Goal: Task Accomplishment & Management: Manage account settings

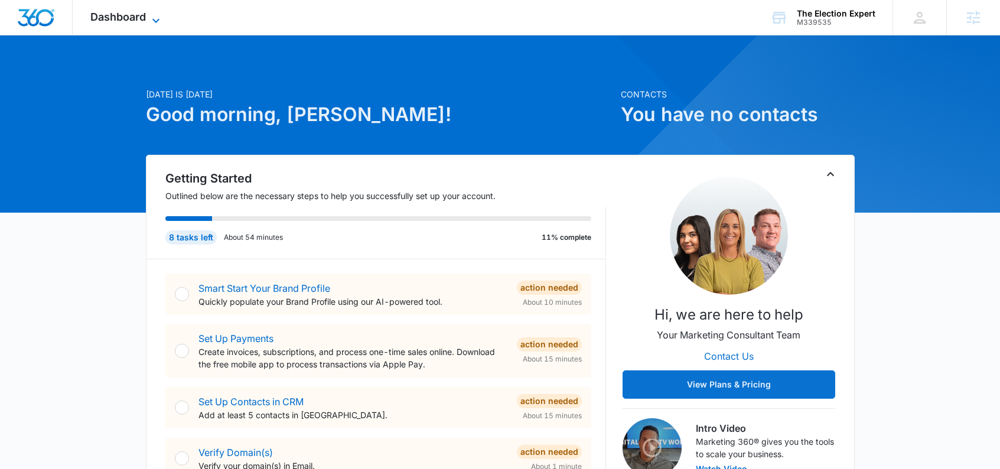
click at [162, 19] on icon at bounding box center [156, 21] width 14 height 14
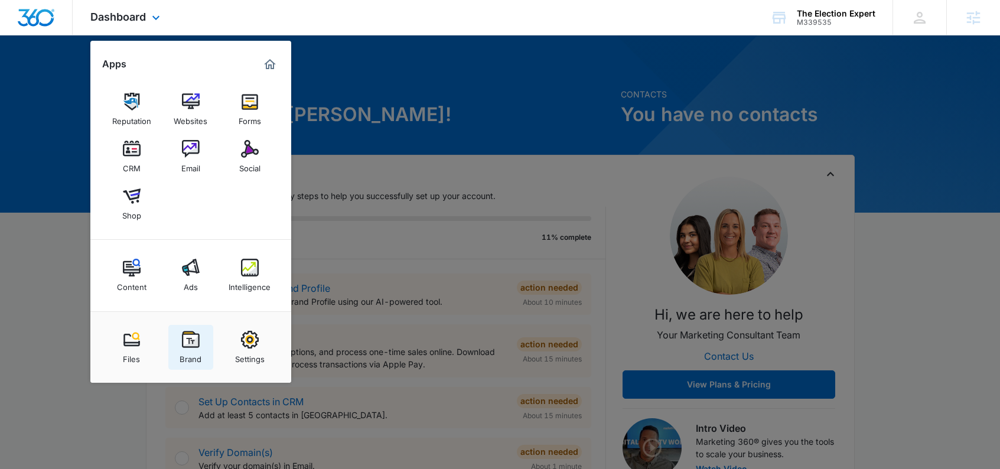
click at [190, 351] on div "Brand" at bounding box center [190, 355] width 22 height 15
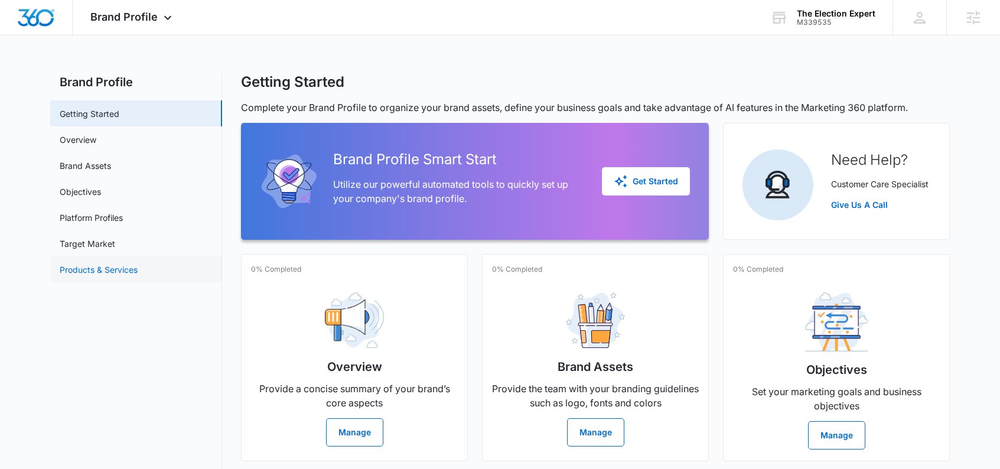
click at [103, 265] on link "Products & Services" at bounding box center [99, 269] width 78 height 12
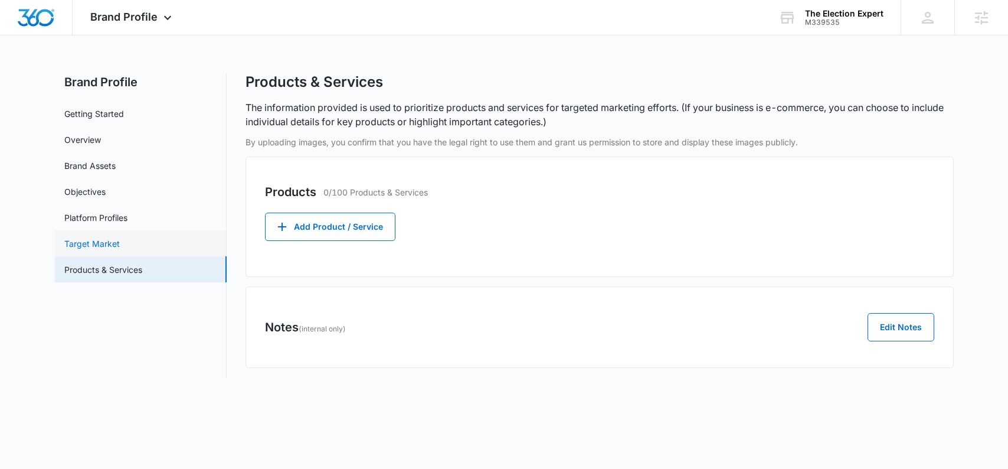
click at [103, 246] on link "Target Market" at bounding box center [92, 243] width 56 height 12
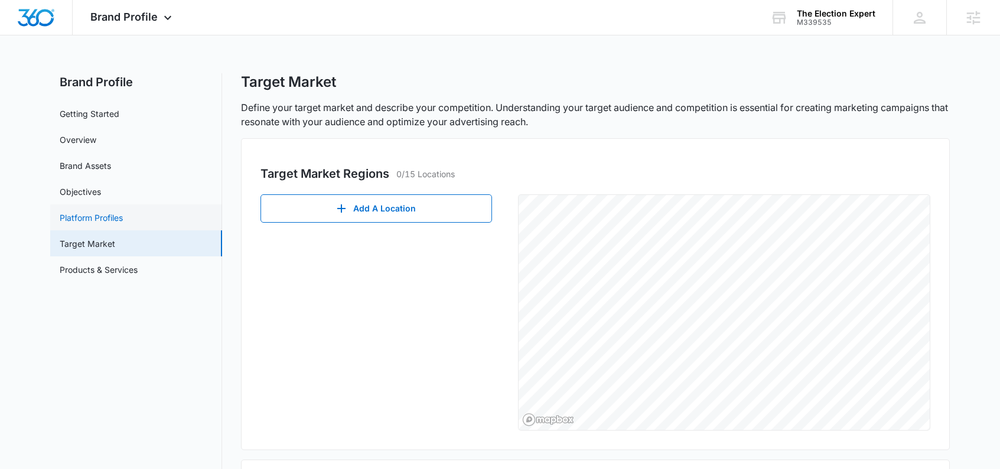
click at [111, 214] on link "Platform Profiles" at bounding box center [91, 217] width 63 height 12
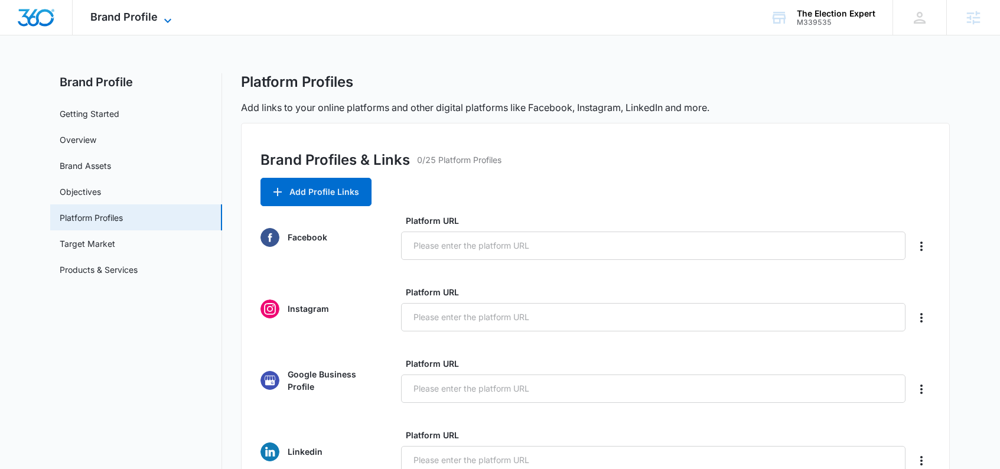
click at [118, 20] on span "Brand Profile" at bounding box center [123, 17] width 67 height 12
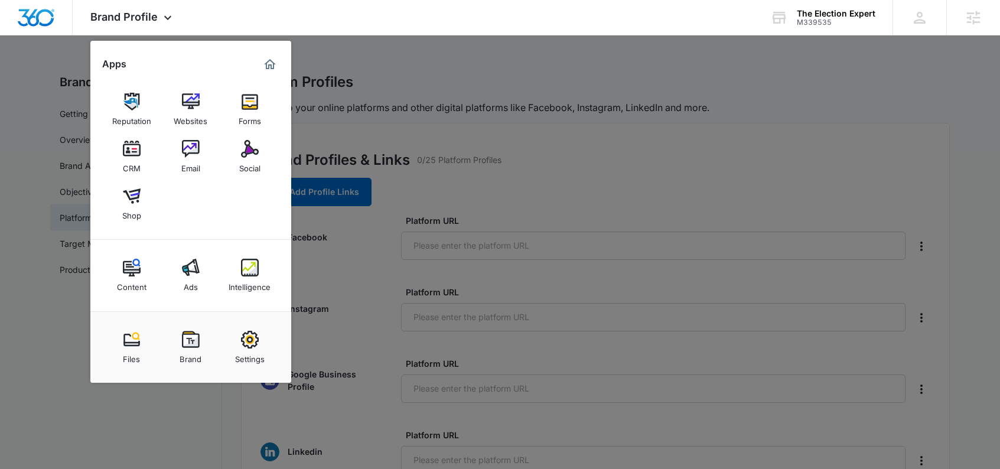
click at [250, 353] on div "Settings" at bounding box center [250, 355] width 30 height 15
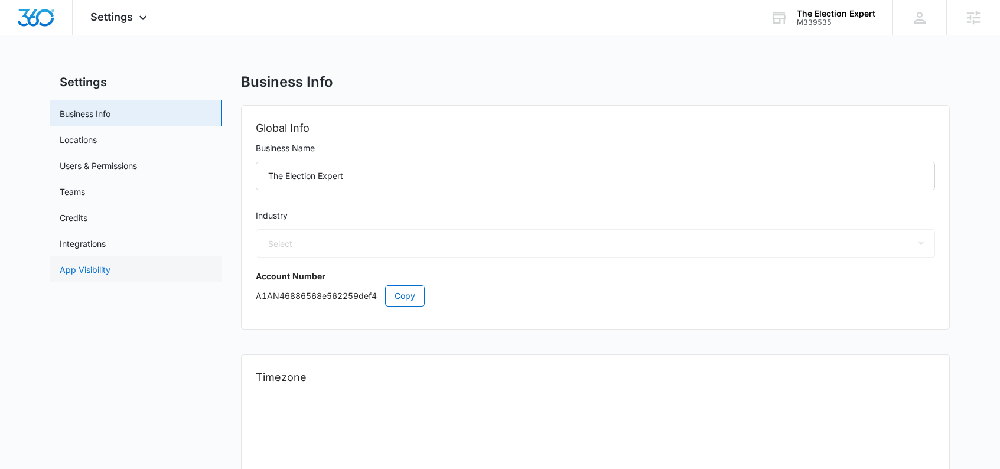
select select "32"
select select "US"
select select "America/[GEOGRAPHIC_DATA]"
click at [106, 270] on link "App Visibility" at bounding box center [85, 269] width 51 height 12
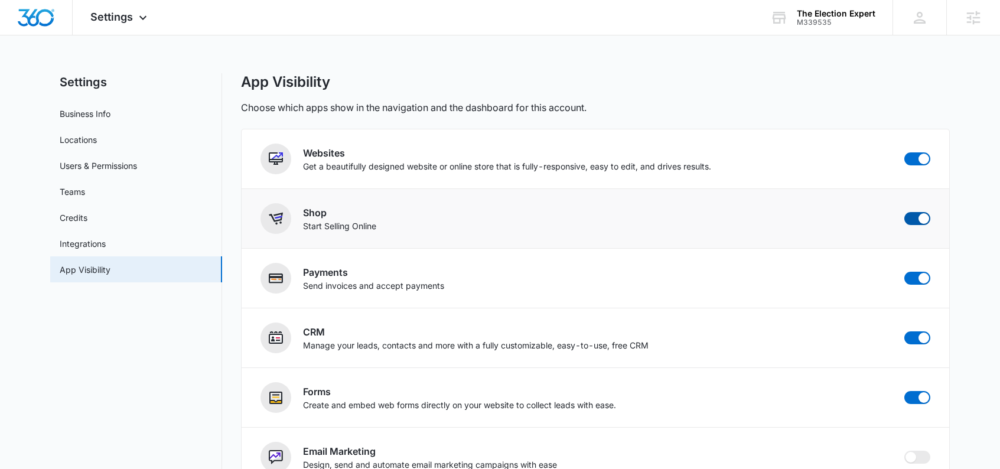
click at [918, 220] on span at bounding box center [923, 218] width 11 height 11
click at [904, 212] on input "checkbox" at bounding box center [903, 211] width 1 height 1
checkbox input "false"
click at [919, 282] on span at bounding box center [917, 278] width 26 height 13
click at [904, 272] on input "checkbox" at bounding box center [903, 271] width 1 height 1
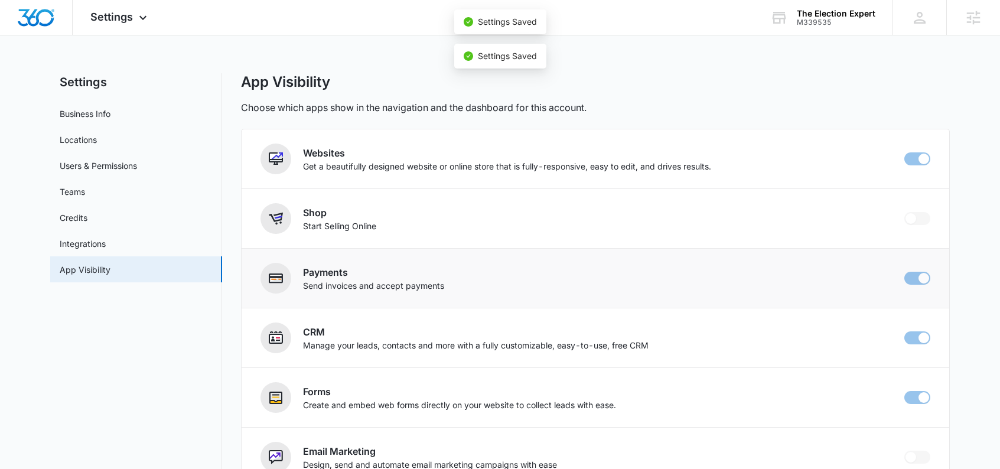
checkbox input "false"
click at [123, 24] on div "Settings Apps Reputation Websites Forms CRM Email Social Content Ads Intelligen…" at bounding box center [120, 17] width 95 height 35
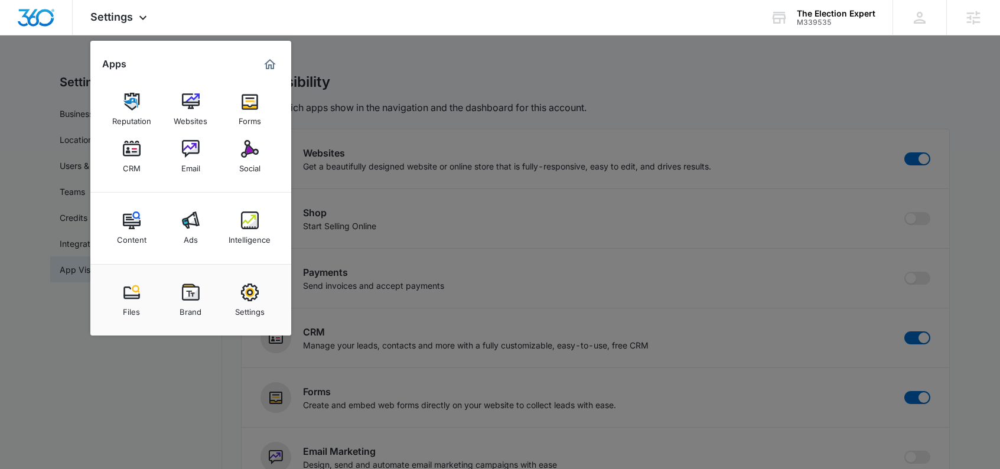
click at [195, 292] on img at bounding box center [191, 292] width 18 height 18
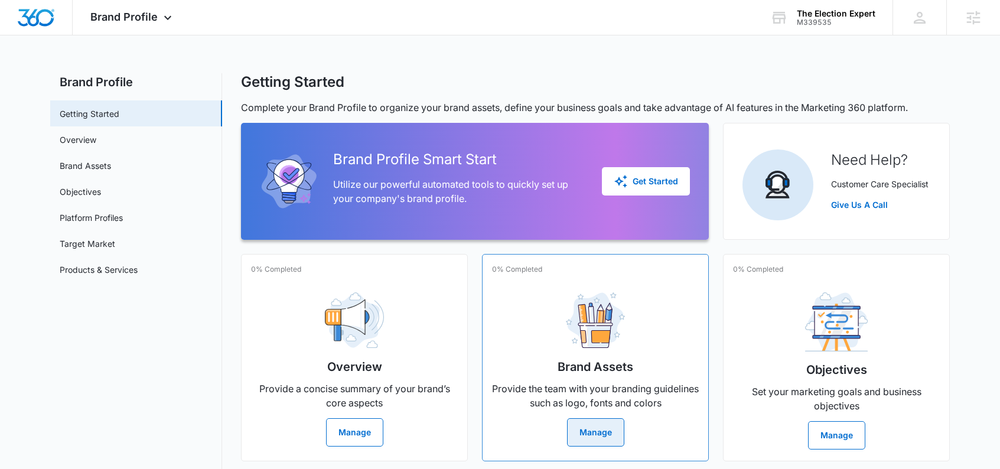
click at [599, 424] on button "Manage" at bounding box center [595, 432] width 57 height 28
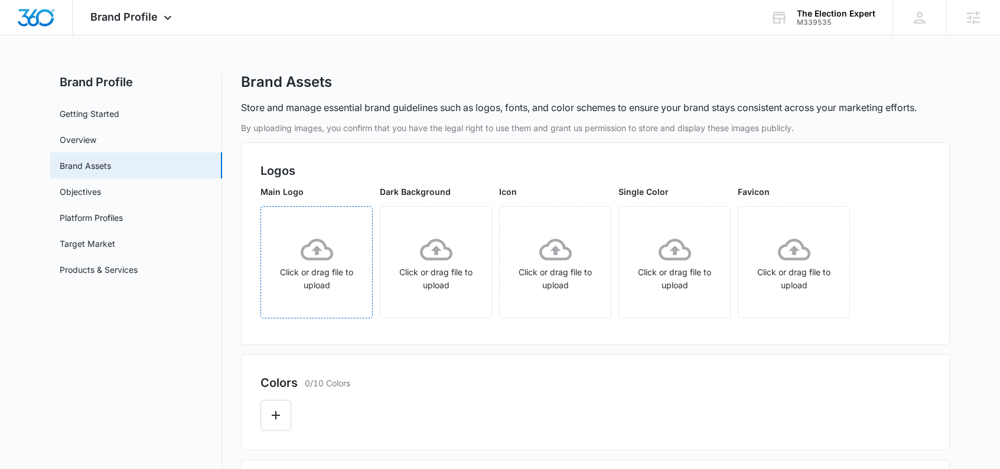
click at [332, 259] on icon at bounding box center [317, 249] width 32 height 32
click at [272, 414] on icon "Edit Color" at bounding box center [276, 415] width 8 height 8
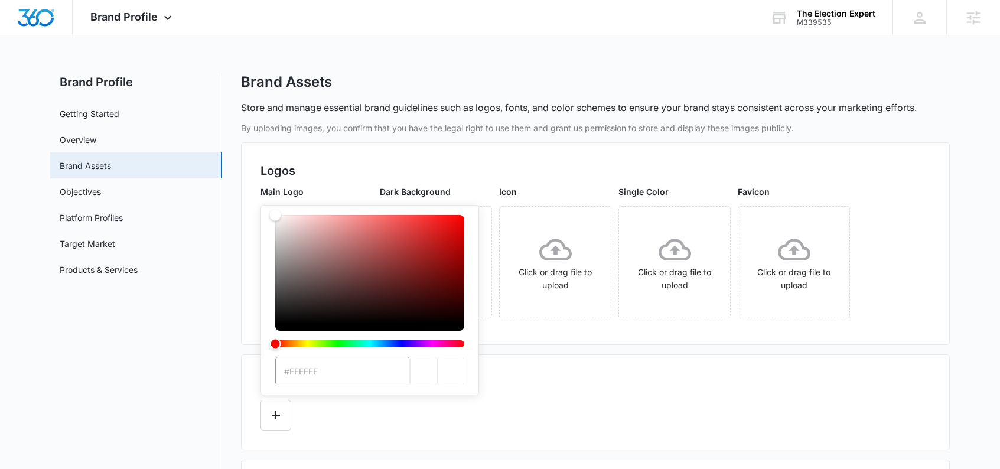
type input "#203264"
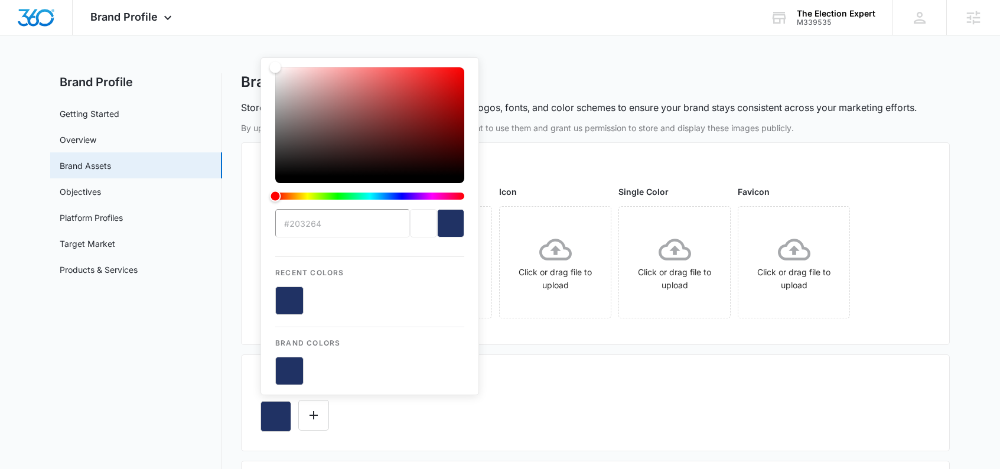
click at [583, 380] on div "Colors 1/10 Colors" at bounding box center [595, 383] width 670 height 18
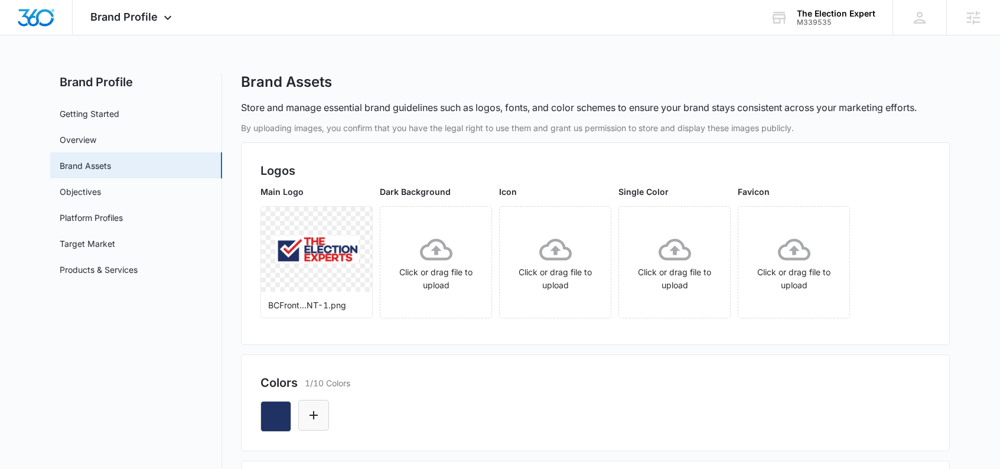
click at [316, 419] on icon "Edit Color" at bounding box center [313, 415] width 14 height 14
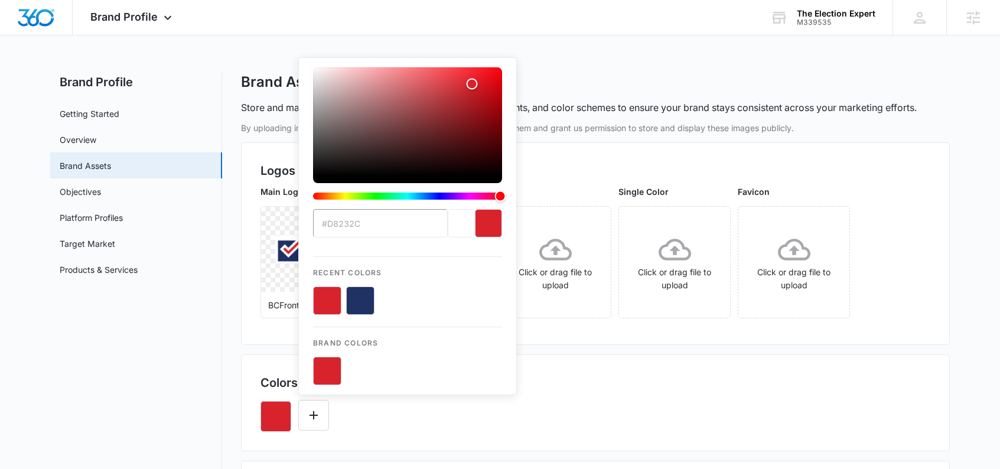
click at [362, 303] on button "color-picker-container" at bounding box center [360, 300] width 28 height 28
type input "#203264"
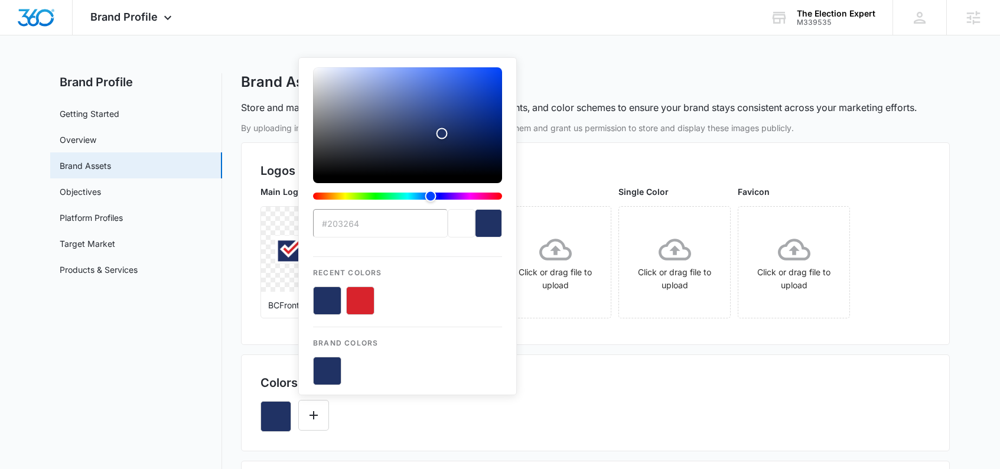
click at [482, 420] on div "#203264 Recent Colors Brand Colors" at bounding box center [595, 411] width 670 height 40
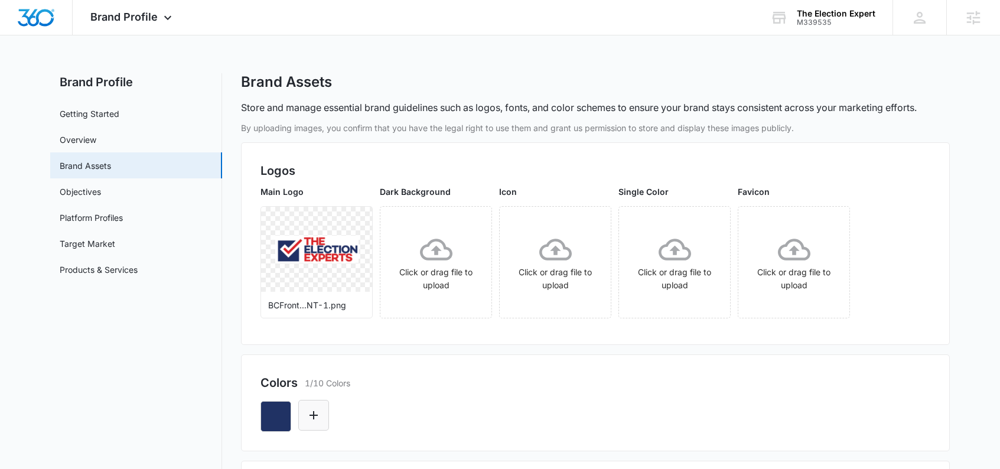
click at [323, 422] on button "Edit Color" at bounding box center [313, 415] width 31 height 31
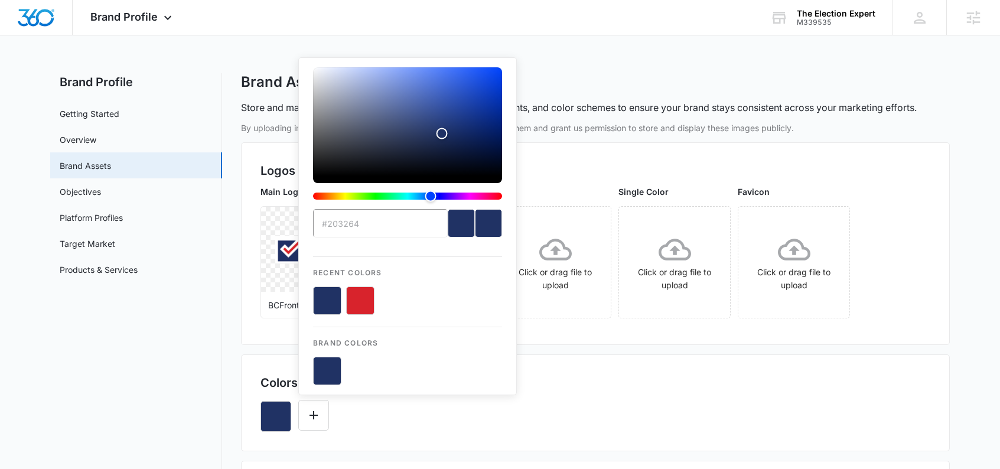
drag, startPoint x: 358, startPoint y: 302, endPoint x: 370, endPoint y: 311, distance: 14.7
click at [360, 303] on button "color-picker-container" at bounding box center [360, 300] width 28 height 28
type input "#FFFFFF"
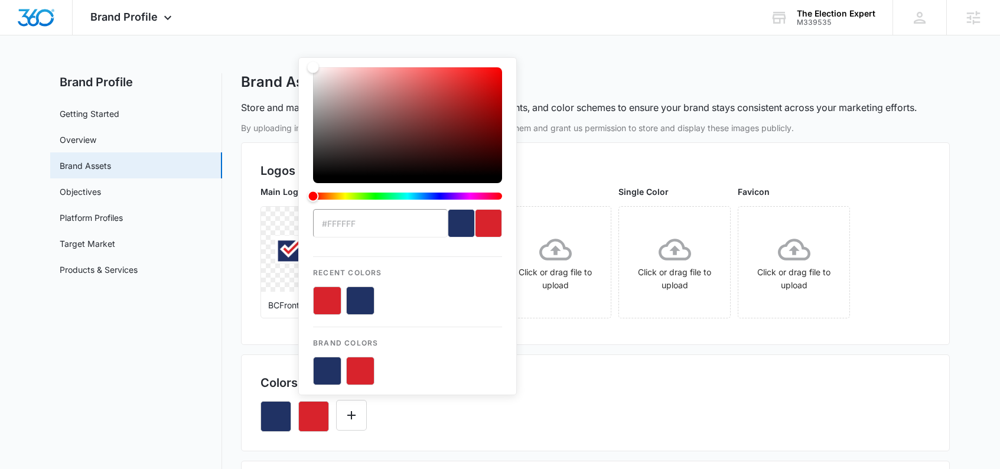
click at [548, 413] on div "#FFFFFF Recent Colors Brand Colors" at bounding box center [595, 411] width 670 height 40
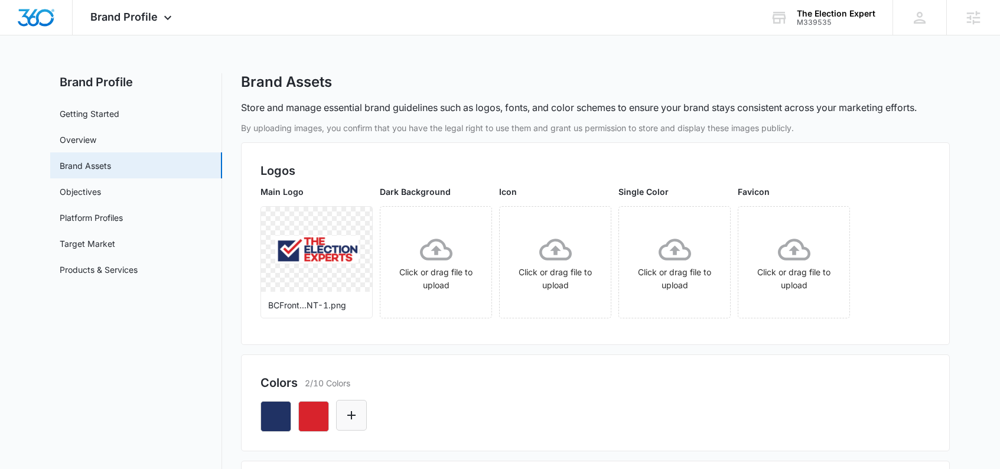
click at [347, 412] on icon "Edit Color" at bounding box center [351, 415] width 14 height 14
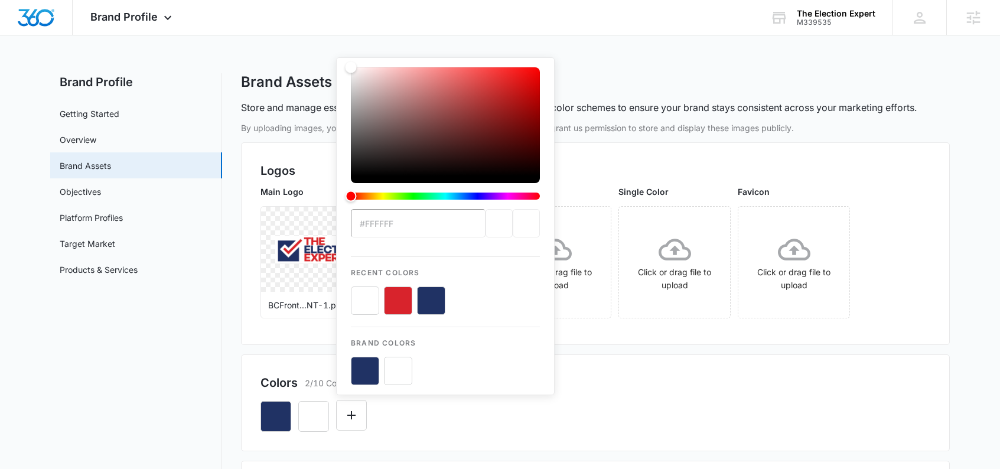
click at [398, 301] on button "color-picker-container" at bounding box center [398, 300] width 28 height 28
type input "#D8232C"
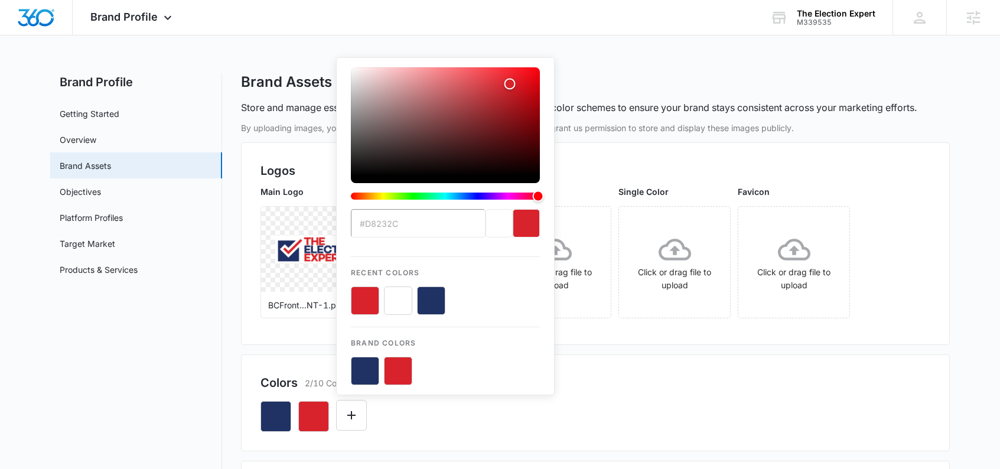
click at [428, 423] on div "#D8232C Recent Colors Brand Colors" at bounding box center [595, 411] width 670 height 40
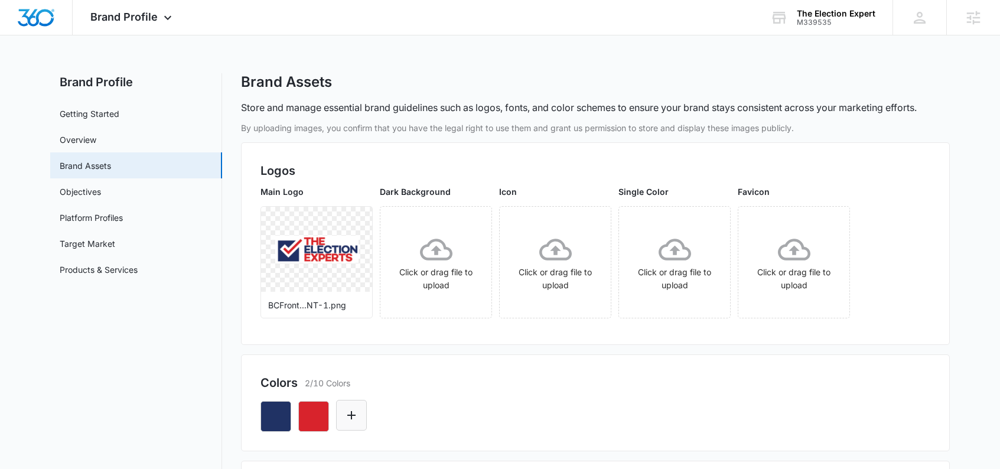
click at [344, 407] on button "Edit Color" at bounding box center [351, 415] width 31 height 31
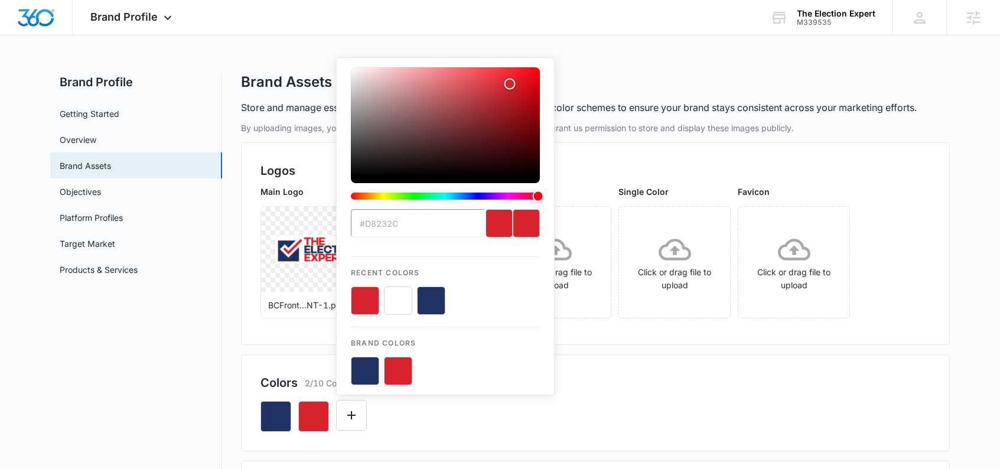
click at [402, 301] on button "color-picker-container" at bounding box center [398, 300] width 28 height 28
type input "#FFFFFF"
click at [544, 386] on div "#FFFFFF Recent Colors Brand Colors" at bounding box center [445, 226] width 218 height 338
click at [598, 394] on div "#FFFFFF Recent Colors Brand Colors" at bounding box center [595, 411] width 670 height 40
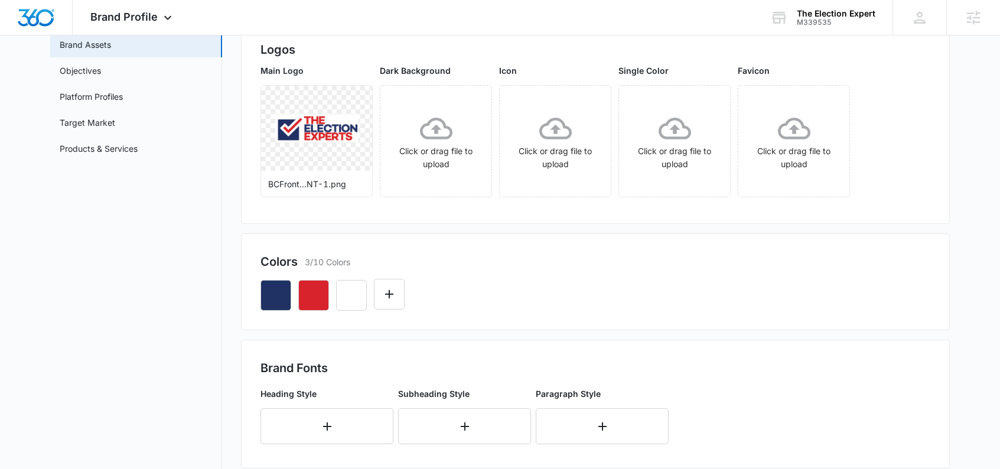
scroll to position [330, 0]
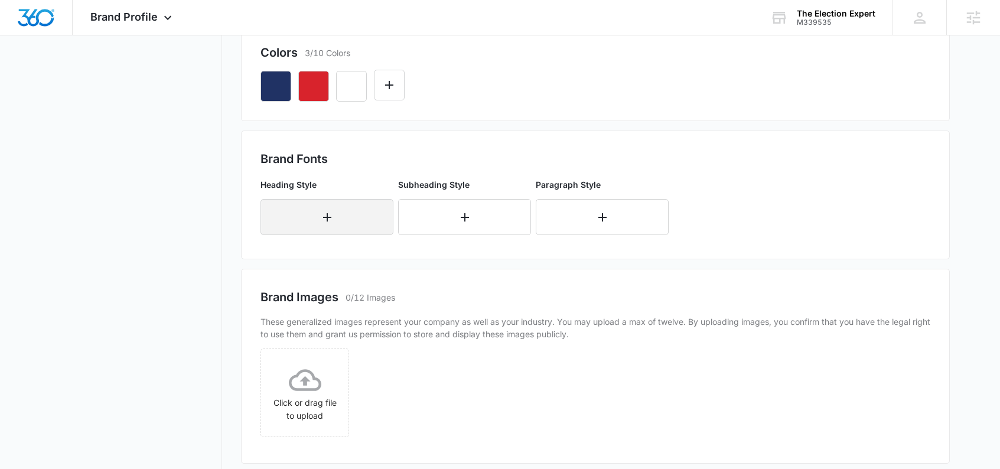
click at [329, 223] on icon "button" at bounding box center [327, 217] width 14 height 14
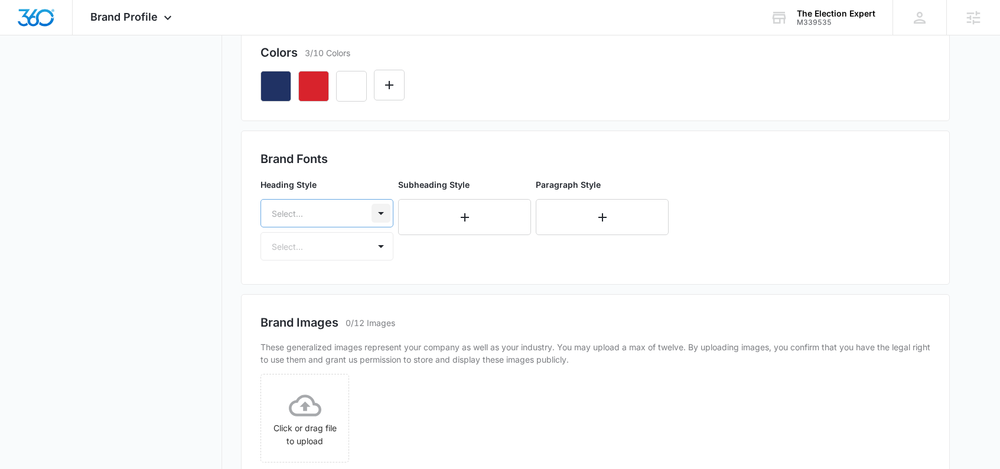
click at [378, 213] on div at bounding box center [380, 213] width 19 height 19
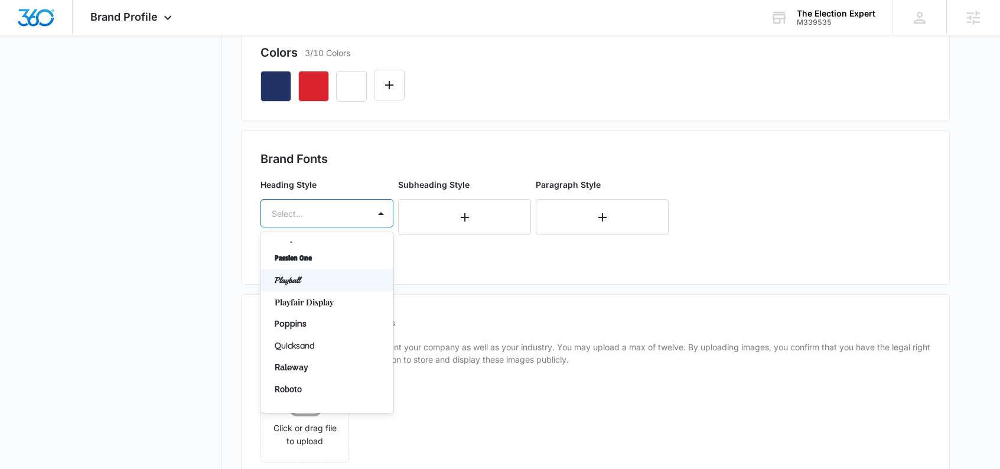
scroll to position [739, 0]
click at [310, 372] on p "Roboto" at bounding box center [326, 368] width 102 height 12
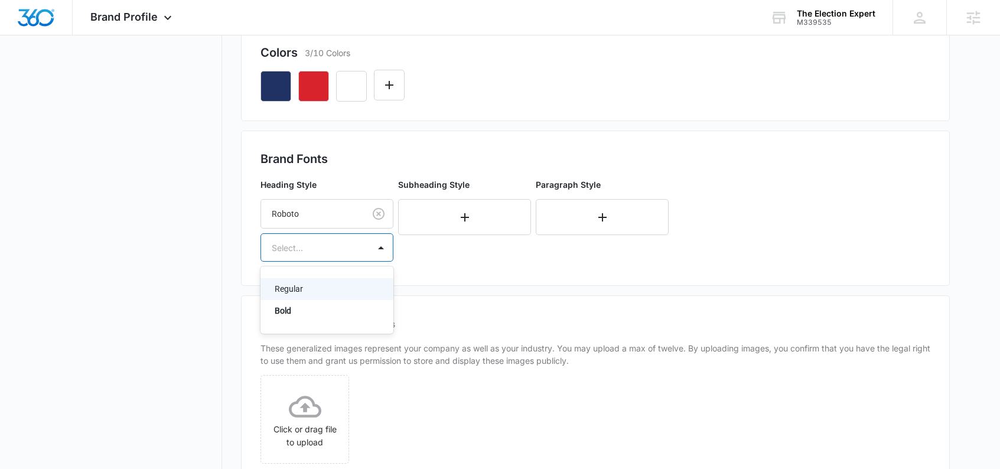
click at [354, 246] on div "Select..." at bounding box center [315, 247] width 108 height 27
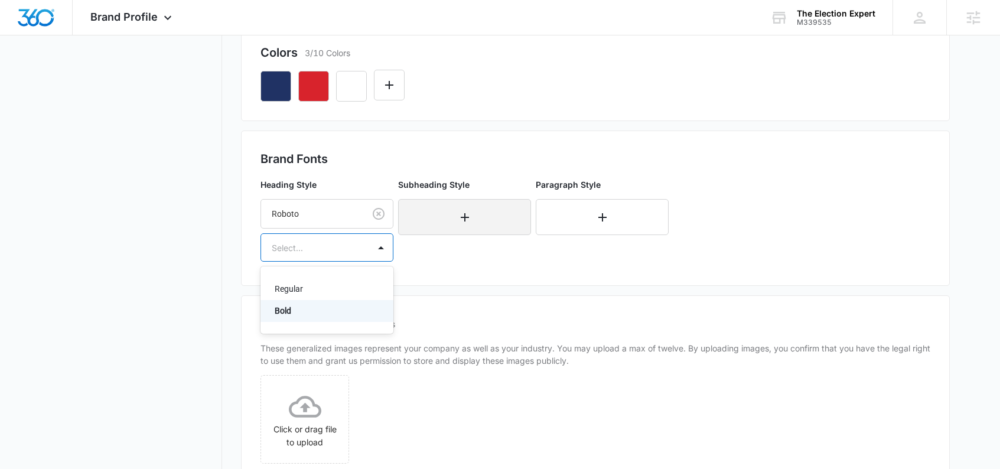
click at [282, 314] on p "Bold" at bounding box center [326, 311] width 102 height 12
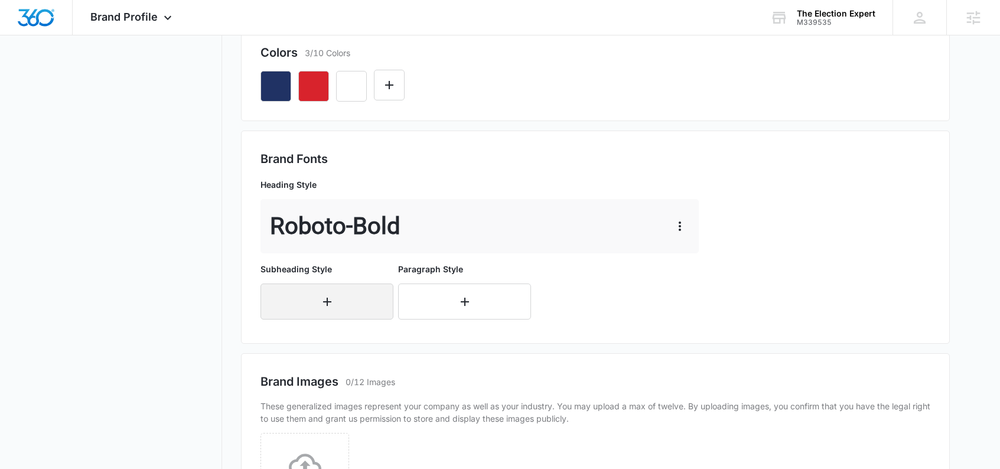
click at [326, 298] on icon "button" at bounding box center [327, 302] width 14 height 14
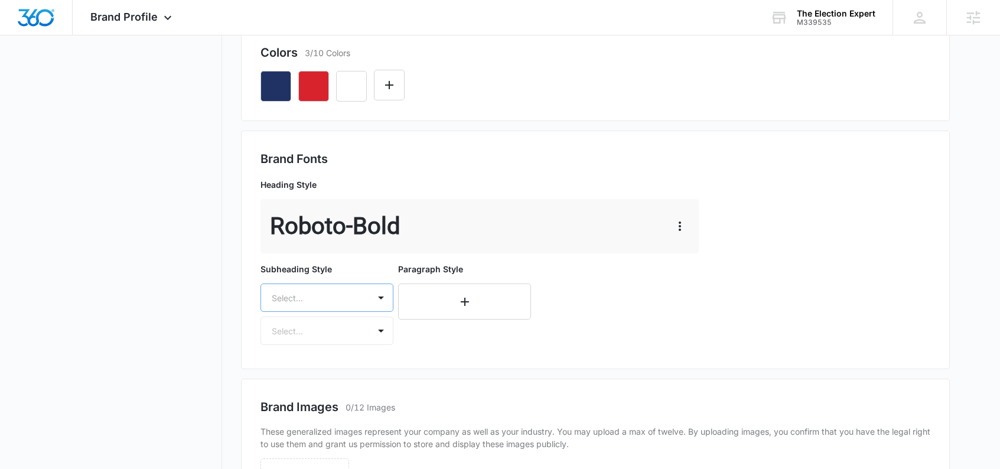
click at [332, 306] on div "Select..." at bounding box center [326, 297] width 133 height 28
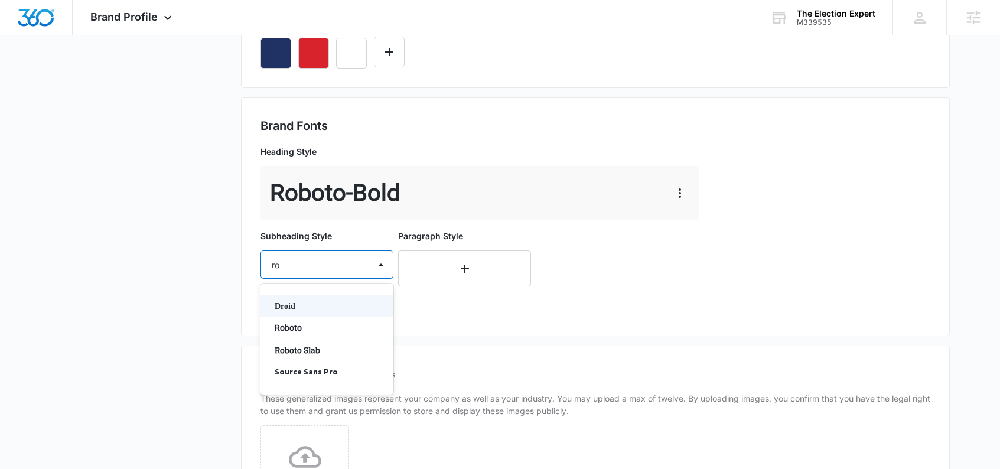
scroll to position [0, 0]
type input "robo"
click at [283, 306] on p "Roboto" at bounding box center [326, 306] width 102 height 12
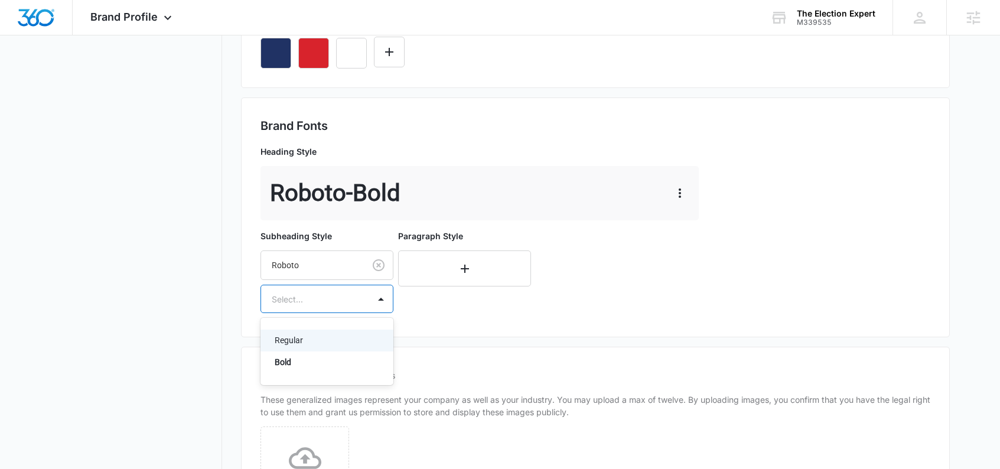
click at [324, 296] on div at bounding box center [313, 299] width 82 height 15
click at [292, 341] on p "Regular" at bounding box center [326, 340] width 102 height 12
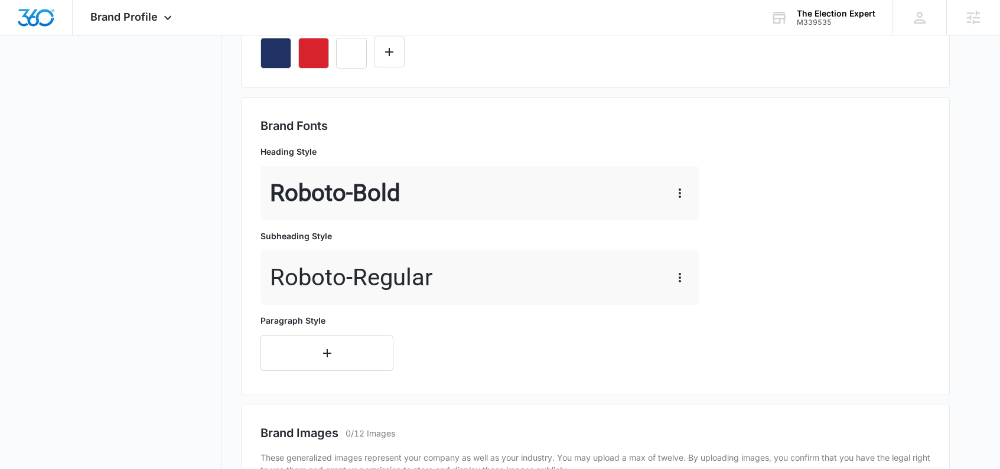
click at [315, 322] on p "Paragraph Style" at bounding box center [326, 320] width 133 height 12
click at [322, 352] on icon "button" at bounding box center [327, 353] width 14 height 14
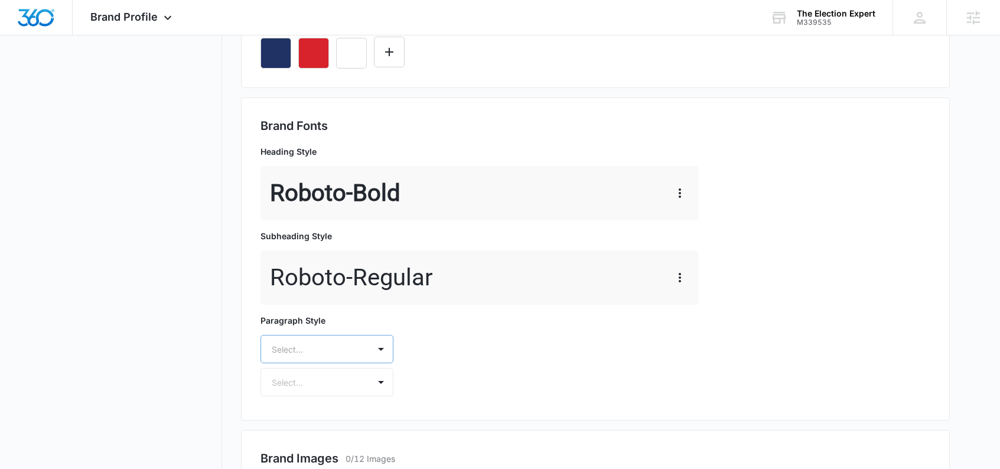
click at [318, 341] on div "Select..." at bounding box center [326, 349] width 133 height 28
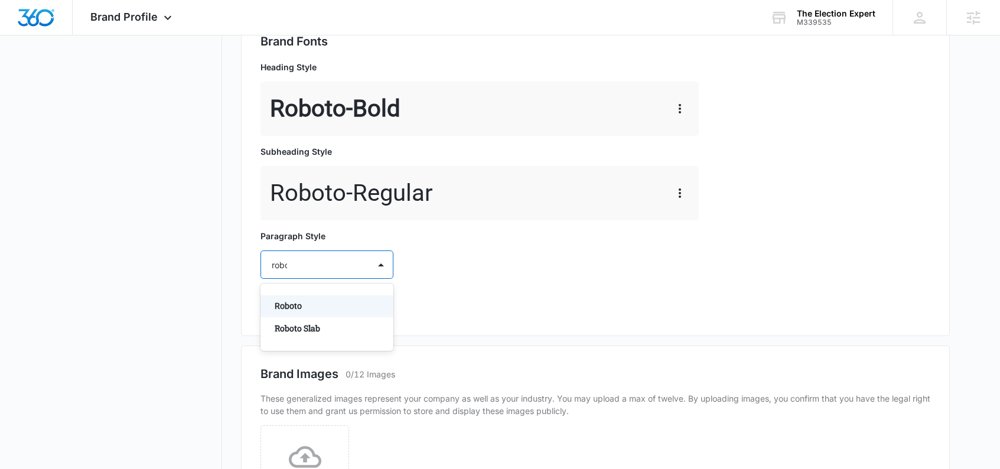
type input "robot"
click at [295, 306] on p "Roboto" at bounding box center [326, 306] width 102 height 12
click at [288, 309] on div "Select..." at bounding box center [315, 299] width 108 height 27
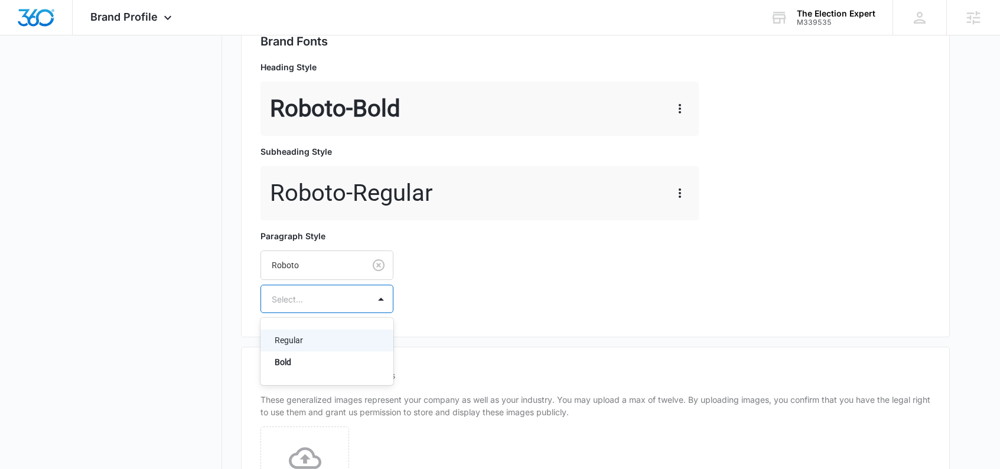
click at [282, 338] on p "Regular" at bounding box center [326, 340] width 102 height 12
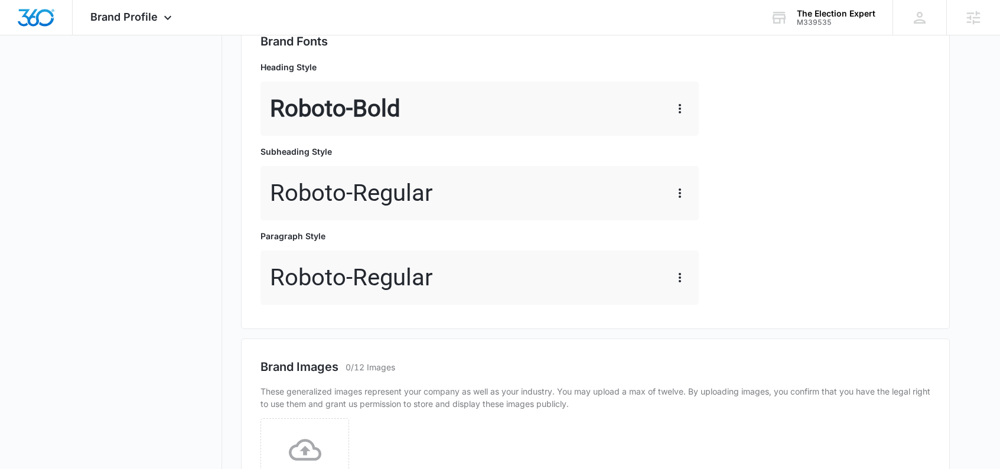
click at [559, 313] on div "Brand Fonts Heading Style Roboto - Bold Subheading Style Roboto - Regular Parag…" at bounding box center [595, 171] width 709 height 316
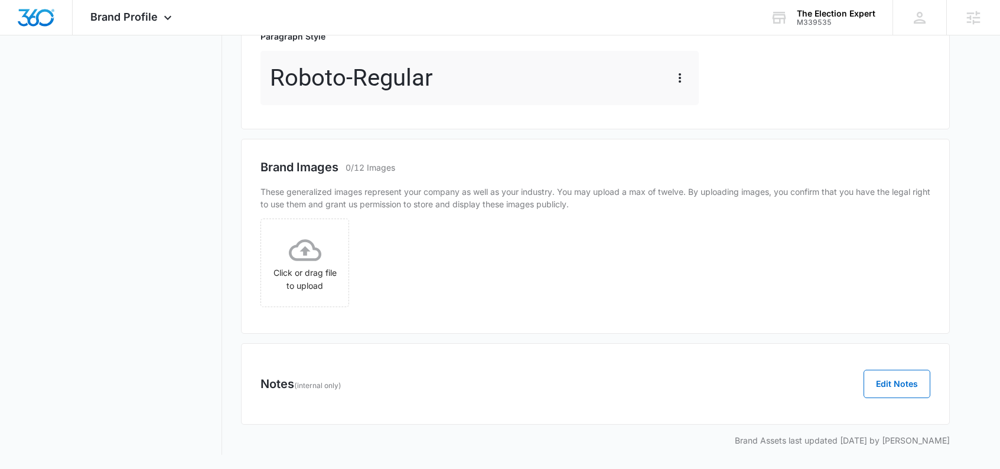
scroll to position [0, 0]
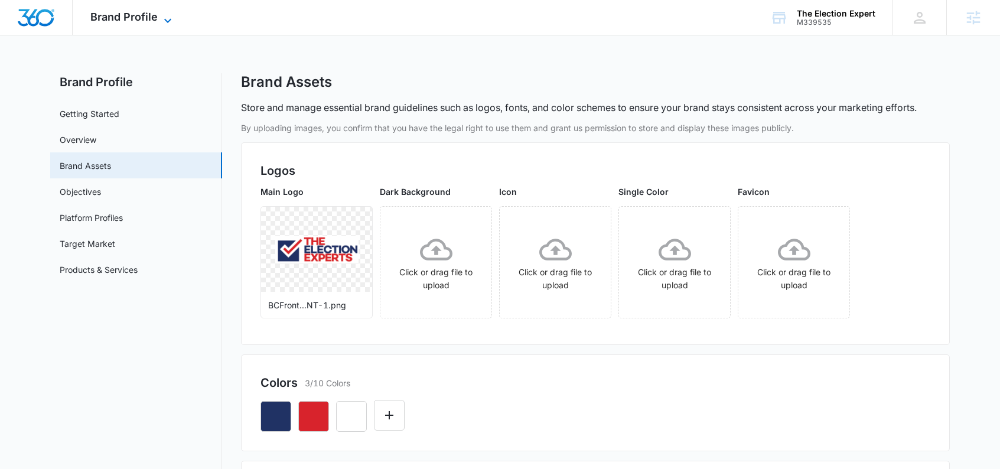
click at [146, 16] on span "Brand Profile" at bounding box center [123, 17] width 67 height 12
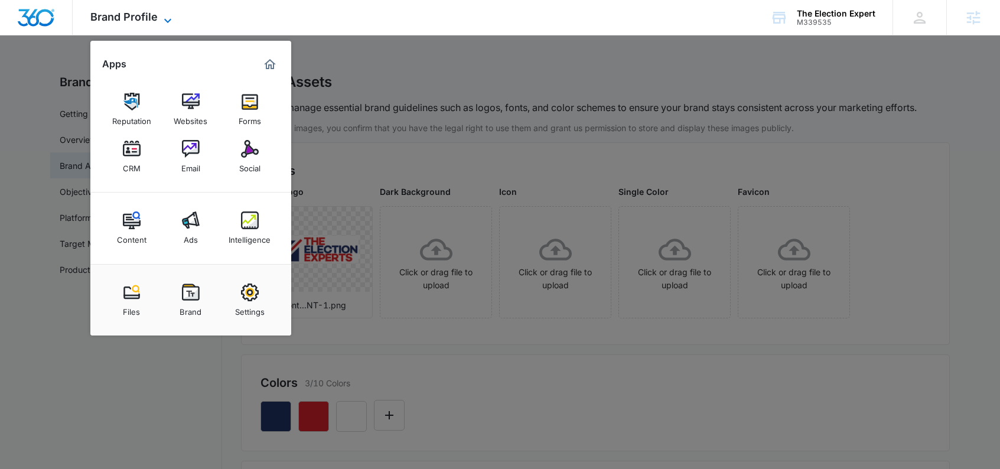
click at [146, 16] on span "Brand Profile" at bounding box center [123, 17] width 67 height 12
